Goal: Task Accomplishment & Management: Manage account settings

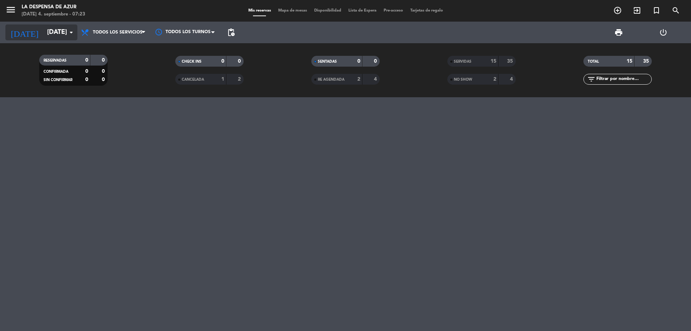
click at [51, 29] on input "[DATE]" at bounding box center [86, 32] width 84 height 14
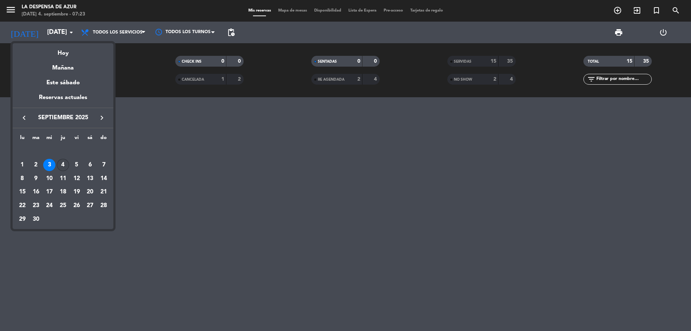
click at [62, 165] on div "4" at bounding box center [63, 165] width 12 height 12
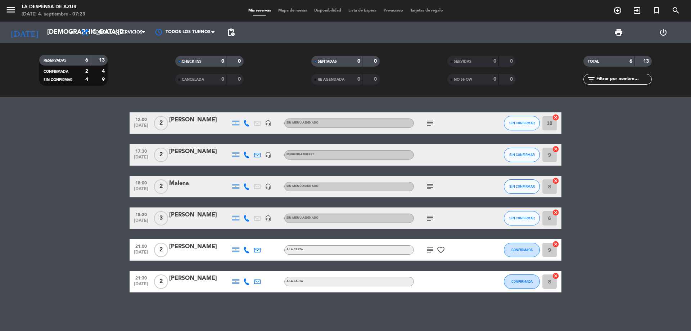
click at [130, 33] on span "Todos los servicios" at bounding box center [118, 32] width 50 height 5
click at [135, 50] on div "menu La Despensa de Azur [DATE] 4. septiembre - 07:23 Mis reservas Mapa de mesa…" at bounding box center [345, 48] width 691 height 97
click at [431, 216] on icon "subject" at bounding box center [430, 218] width 9 height 9
click at [430, 219] on icon "subject" at bounding box center [430, 218] width 9 height 9
click at [431, 219] on icon "subject" at bounding box center [430, 218] width 9 height 9
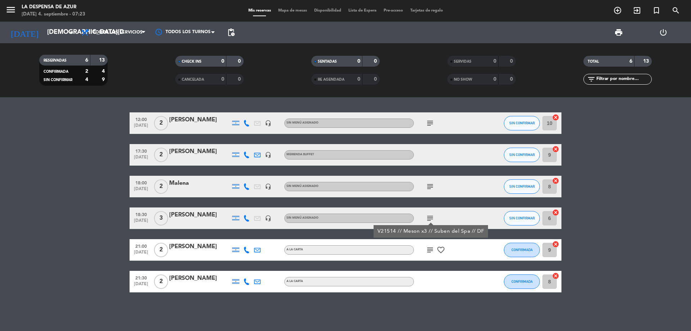
click at [432, 219] on icon "subject" at bounding box center [430, 218] width 9 height 9
click at [44, 31] on input "[DEMOGRAPHIC_DATA][DATE]" at bounding box center [86, 32] width 84 height 14
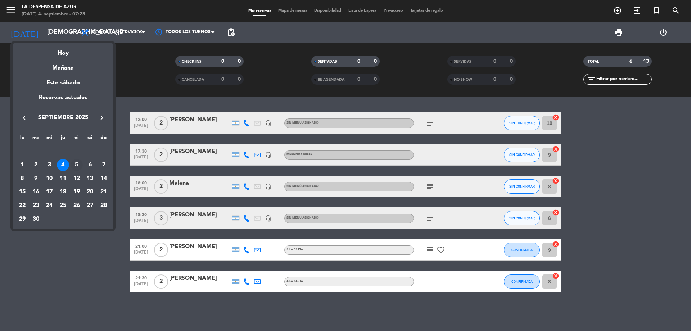
click at [77, 164] on div "5" at bounding box center [77, 165] width 12 height 12
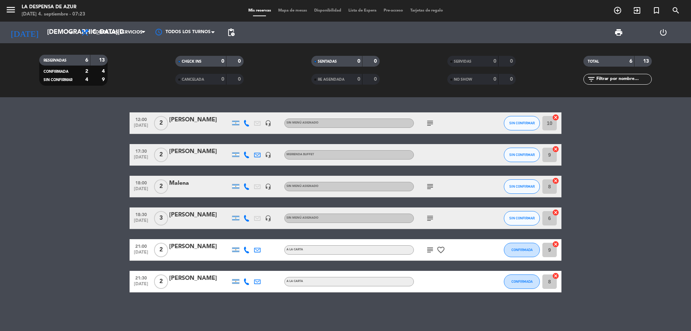
type input "[DATE]"
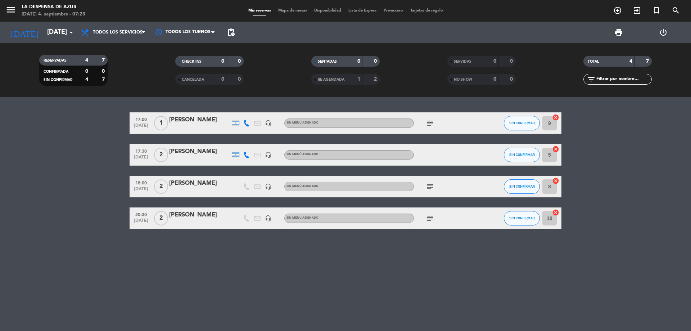
click at [429, 121] on icon "subject" at bounding box center [430, 123] width 9 height 9
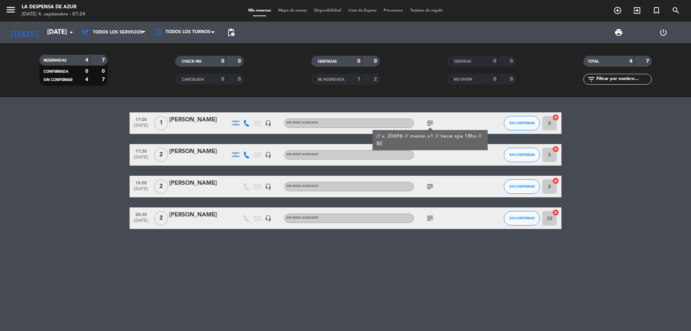
click at [430, 188] on icon "subject" at bounding box center [430, 186] width 9 height 9
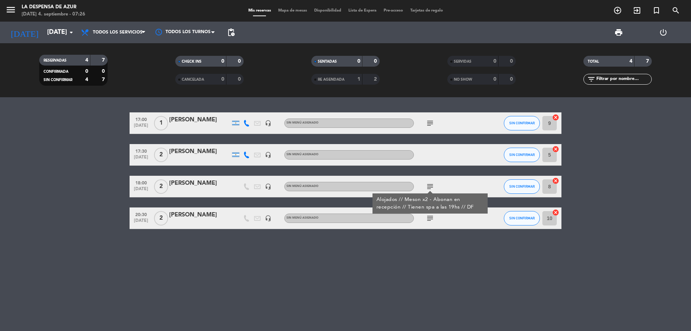
click at [190, 181] on div "[PERSON_NAME]" at bounding box center [199, 183] width 61 height 9
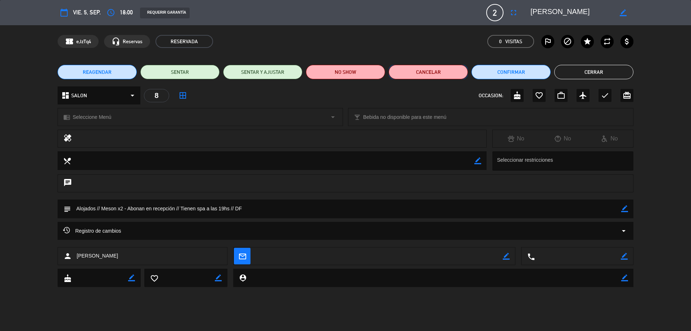
click at [415, 71] on button "Cancelar" at bounding box center [428, 72] width 79 height 14
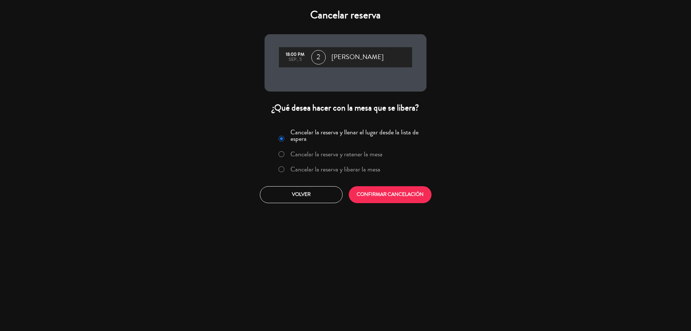
click at [324, 171] on label "Cancelar la reserva y liberar la mesa" at bounding box center [336, 169] width 90 height 6
click at [368, 192] on button "CONFIRMAR CANCELACIÓN" at bounding box center [390, 194] width 83 height 17
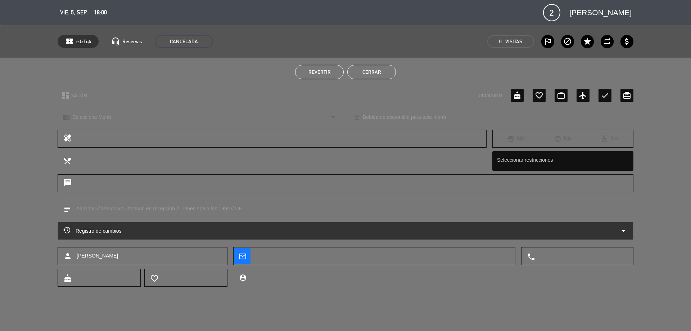
click at [386, 73] on button "Cerrar" at bounding box center [371, 72] width 49 height 14
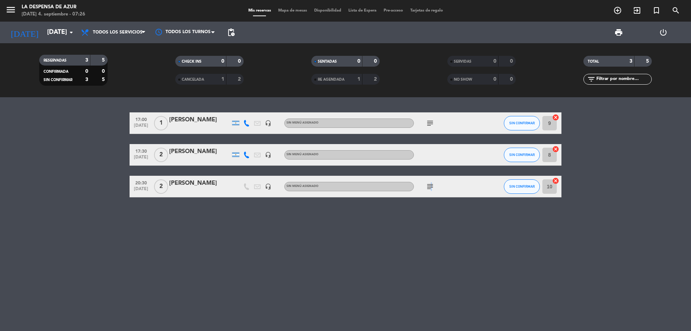
click at [431, 185] on icon "subject" at bounding box center [430, 186] width 9 height 9
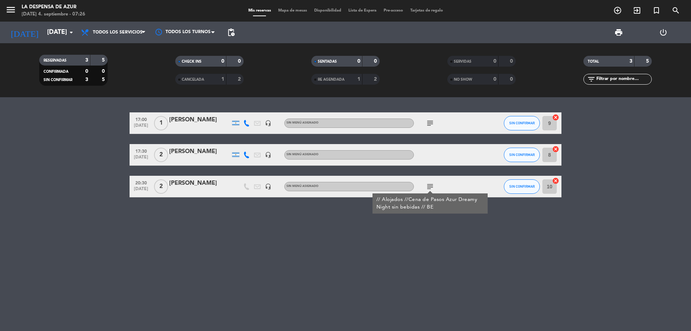
click at [431, 119] on icon "subject" at bounding box center [430, 123] width 9 height 9
